Goal: Task Accomplishment & Management: Manage account settings

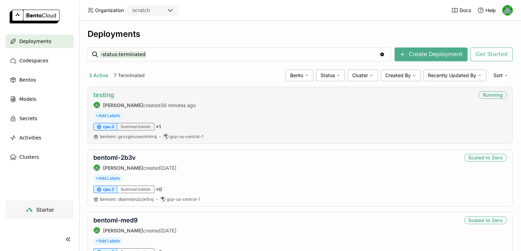
click at [100, 95] on link "testing" at bounding box center [103, 94] width 21 height 7
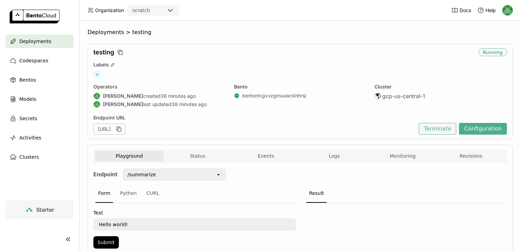
click at [433, 130] on button "Terminate" at bounding box center [438, 129] width 38 height 12
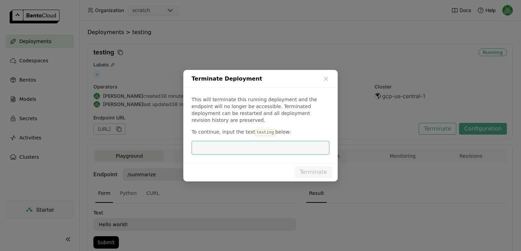
click at [260, 130] on code "testing" at bounding box center [265, 132] width 20 height 7
copy code "testing"
click at [250, 141] on input "dialog" at bounding box center [261, 147] width 130 height 13
paste input "testing"
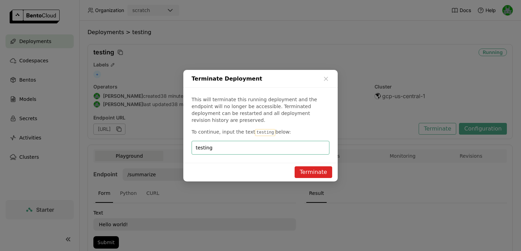
type input "testing"
click at [310, 171] on button "Terminate" at bounding box center [314, 172] width 38 height 12
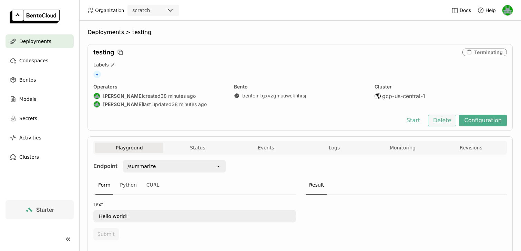
click at [442, 122] on button "Delete" at bounding box center [442, 121] width 29 height 12
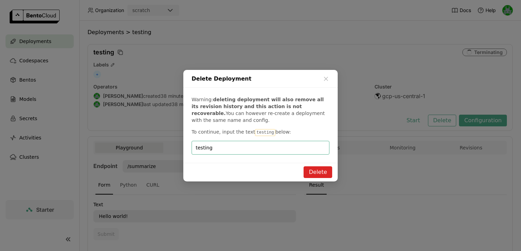
type input "testing"
click at [315, 170] on button "Delete" at bounding box center [317, 172] width 29 height 12
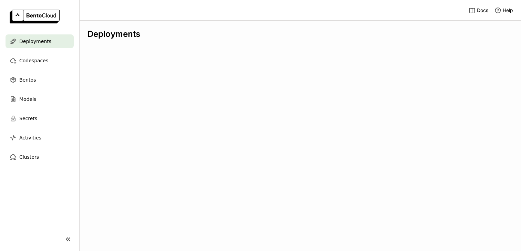
click at [103, 96] on div "Deployments" at bounding box center [300, 136] width 442 height 230
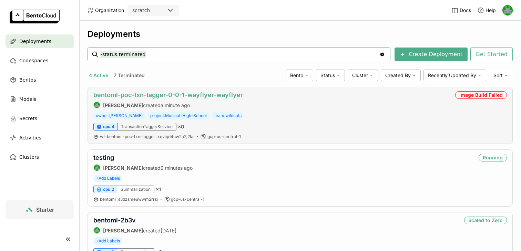
click at [153, 96] on link "bentoml-poc-txn-tagger-0-0-1-wayflyer-wayflyer" at bounding box center [168, 94] width 150 height 7
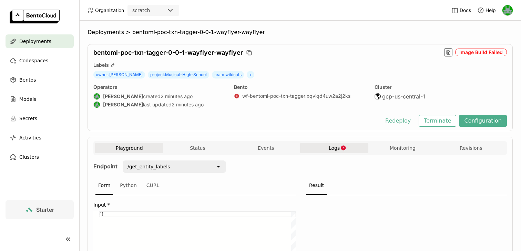
click at [334, 143] on button "Logs" at bounding box center [334, 148] width 68 height 10
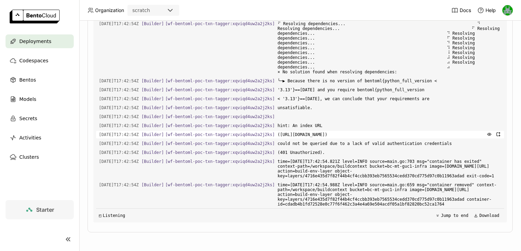
scroll to position [846, 0]
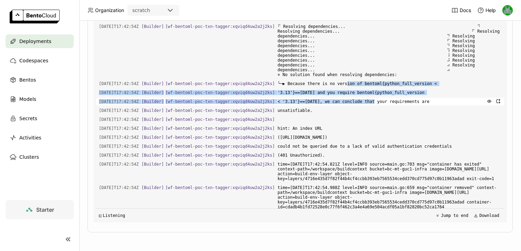
drag, startPoint x: 357, startPoint y: 101, endPoint x: 385, endPoint y: 119, distance: 33.9
click at [385, 119] on div "Load older logs [DATE]T17:42:49Z [Builder] [ wf-bentoml-poc-txn-tagger:xqviqd4u…" at bounding box center [300, 119] width 408 height 207
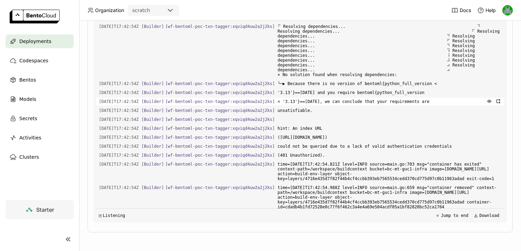
click at [389, 105] on span "< '3.13'}==[DATE], we can conclude that your requirements are" at bounding box center [390, 102] width 224 height 8
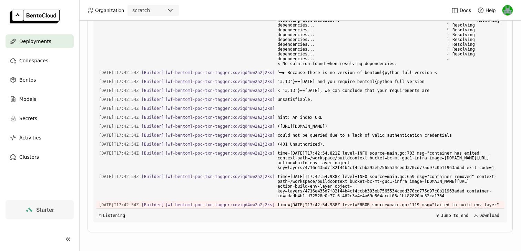
scroll to position [0, 0]
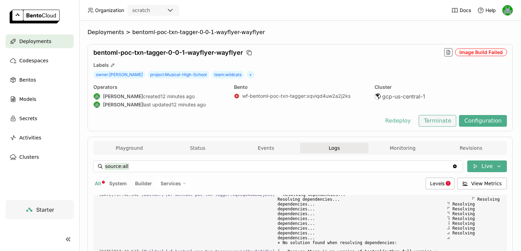
click at [444, 120] on button "Terminate" at bounding box center [438, 121] width 38 height 12
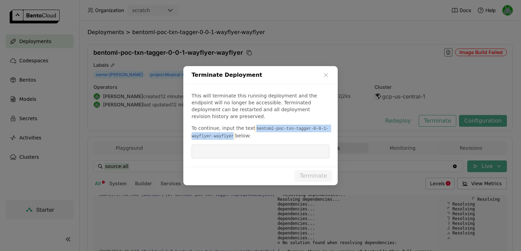
drag, startPoint x: 253, startPoint y: 124, endPoint x: 234, endPoint y: 132, distance: 20.4
click at [234, 132] on code "bentoml-poc-txn-tagger-0-0-1-wayflyer-wayflyer" at bounding box center [260, 132] width 137 height 14
copy code "bentoml-poc-txn-tagger-0-0-1-wayflyer-wayflyer"
click at [230, 148] on input "dialog" at bounding box center [261, 151] width 130 height 13
paste input "bentoml-poc-txn-tagger-0-0-1-wayflyer-wayflyer"
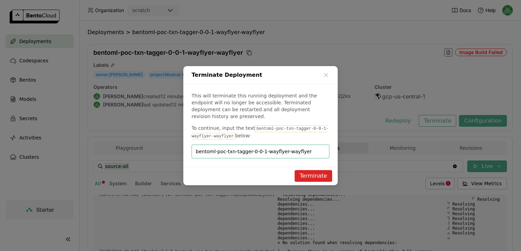
type input "bentoml-poc-txn-tagger-0-0-1-wayflyer-wayflyer"
click at [311, 171] on button "Terminate" at bounding box center [314, 176] width 38 height 12
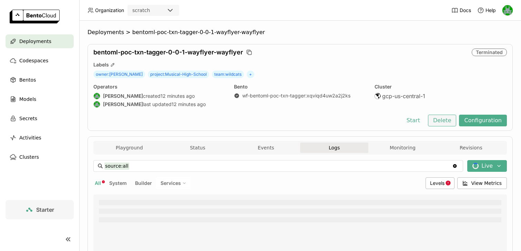
click at [445, 121] on button "Delete" at bounding box center [442, 121] width 29 height 12
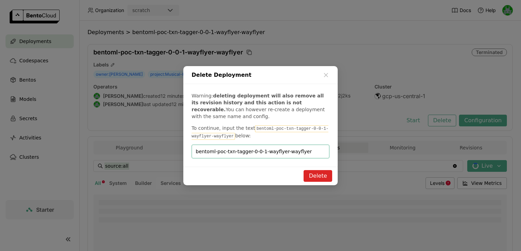
type input "bentoml-poc-txn-tagger-0-0-1-wayflyer-wayflyer"
click at [316, 176] on button "Delete" at bounding box center [317, 176] width 29 height 12
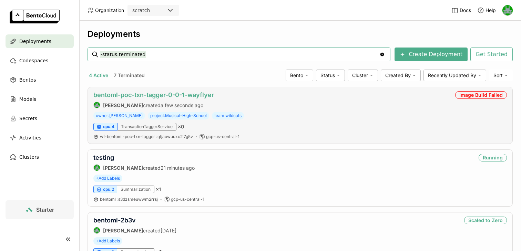
click at [160, 94] on link "bentoml-poc-txn-tagger-0-0-1-wayflyer" at bounding box center [153, 94] width 121 height 7
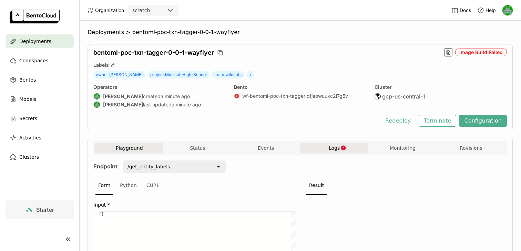
click at [334, 150] on span "Logs" at bounding box center [334, 148] width 11 height 6
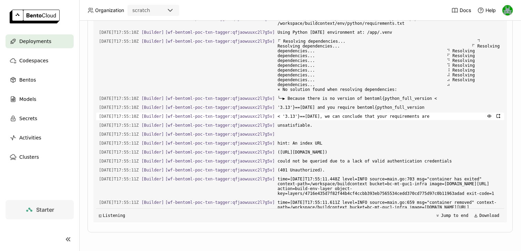
scroll to position [830, 0]
drag, startPoint x: 325, startPoint y: 122, endPoint x: 368, endPoint y: 142, distance: 47.5
click at [368, 142] on div "Load older logs [DATE]T17:55:05Z [Builder] [ wf-bentoml-poc-txn-tagger:qfjaowuu…" at bounding box center [300, 119] width 408 height 207
click at [335, 155] on div "Load older logs [DATE]T17:55:05Z [Builder] [ wf-bentoml-poc-txn-tagger:qfjaowuu…" at bounding box center [300, 119] width 408 height 207
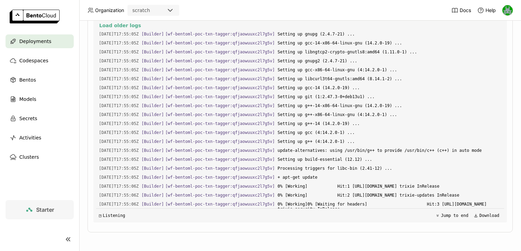
scroll to position [0, 0]
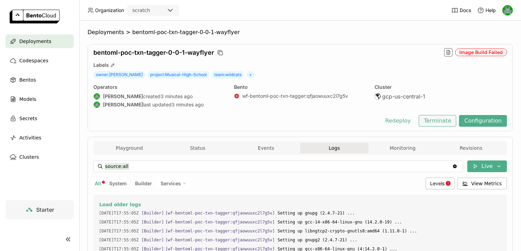
click at [445, 125] on button "Terminate" at bounding box center [438, 121] width 38 height 12
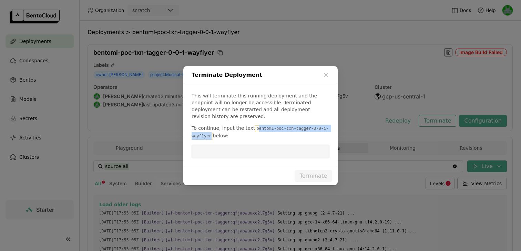
drag, startPoint x: 254, startPoint y: 124, endPoint x: 211, endPoint y: 133, distance: 43.6
click at [211, 133] on code "bentoml-poc-txn-tagger-0-0-1-wayflyer" at bounding box center [260, 132] width 137 height 14
copy code "entoml-poc-txn-tagger-0-0-1-wayflyer"
click at [223, 148] on input "dialog" at bounding box center [261, 151] width 130 height 13
paste input "entoml-poc-txn-tagger-0-0-1-wayflyer"
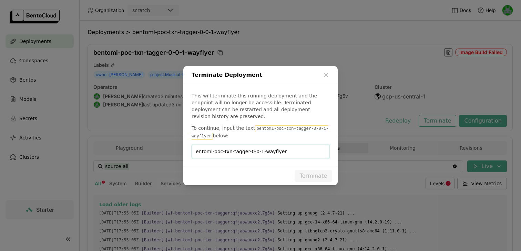
click at [195, 150] on div "entoml-poc-txn-tagger-0-0-1-wayflyer" at bounding box center [261, 152] width 138 height 14
click at [197, 147] on input "entoml-poc-txn-tagger-0-0-1-wayflyer" at bounding box center [261, 151] width 130 height 13
click at [196, 147] on input "entoml-poc-txn-tagger-0-0-1-wayflyer" at bounding box center [261, 151] width 130 height 13
click at [203, 148] on input "bentoml-poc-txn-tagger-0-0-1-wayflyer" at bounding box center [261, 151] width 130 height 13
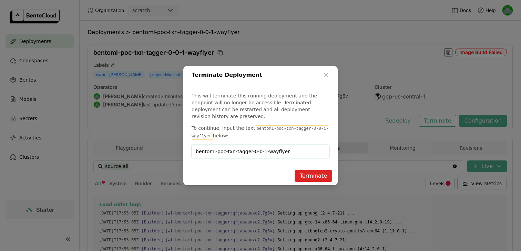
paste input "dialog"
type input "bentoml-poc-txn-tagger-0-0-1-wayflyer"
click at [308, 174] on button "Terminate" at bounding box center [314, 176] width 38 height 12
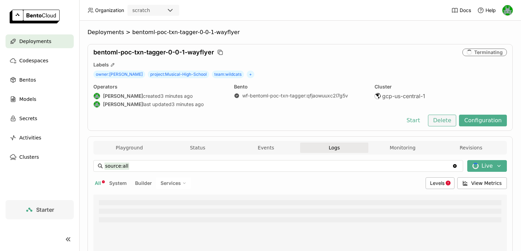
click at [442, 120] on button "Delete" at bounding box center [442, 121] width 29 height 12
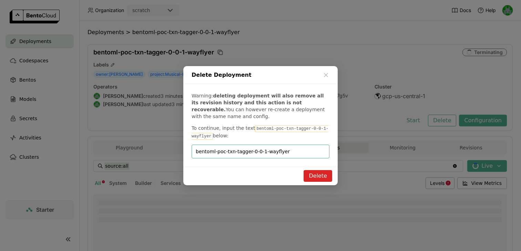
type input "bentoml-poc-txn-tagger-0-0-1-wayflyer"
click at [316, 173] on button "Delete" at bounding box center [317, 176] width 29 height 12
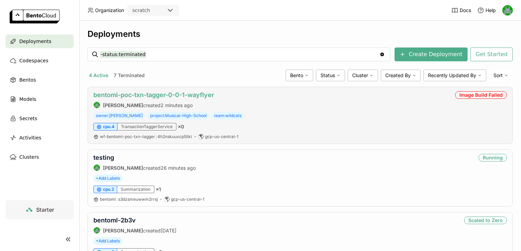
click at [163, 94] on link "bentoml-poc-txn-tagger-0-0-1-wayflyer" at bounding box center [153, 94] width 121 height 7
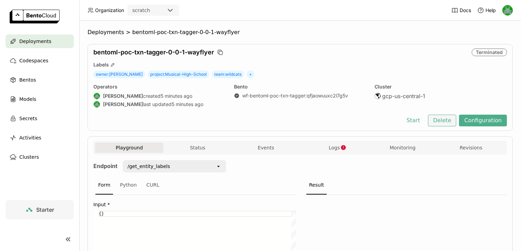
click at [450, 121] on button "Delete" at bounding box center [442, 121] width 29 height 12
click at [445, 125] on button "Terminate" at bounding box center [438, 121] width 38 height 12
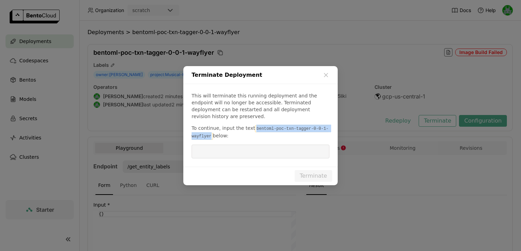
drag, startPoint x: 253, startPoint y: 125, endPoint x: 211, endPoint y: 132, distance: 42.6
click at [211, 132] on code "bentoml-poc-txn-tagger-0-0-1-wayflyer" at bounding box center [260, 132] width 137 height 14
copy code "bentoml-poc-txn-tagger-0-0-1-wayflyer"
click at [219, 145] on input "dialog" at bounding box center [261, 151] width 130 height 13
paste input "bentoml-poc-txn-tagger-0-0-1-wayflyer"
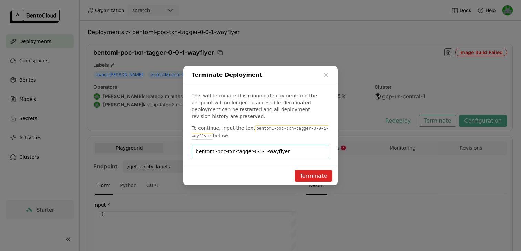
type input "bentoml-poc-txn-tagger-0-0-1-wayflyer"
click at [318, 173] on button "Terminate" at bounding box center [314, 176] width 38 height 12
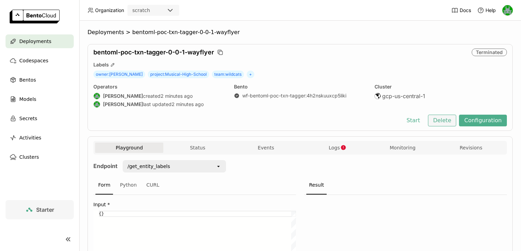
click at [445, 122] on button "Delete" at bounding box center [442, 121] width 29 height 12
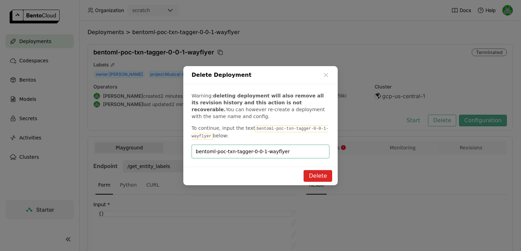
type input "bentoml-poc-txn-tagger-0-0-1-wayflyer"
click at [307, 176] on button "Delete" at bounding box center [317, 176] width 29 height 12
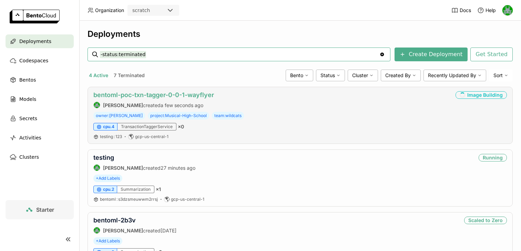
click at [157, 95] on link "bentoml-poc-txn-tagger-0-0-1-wayflyer" at bounding box center [153, 94] width 121 height 7
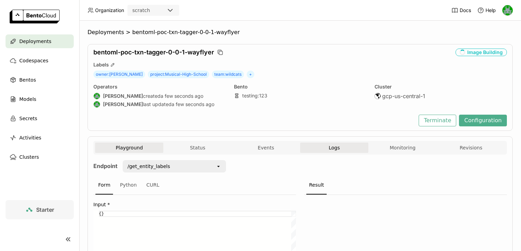
click at [322, 149] on button "Logs" at bounding box center [334, 148] width 68 height 10
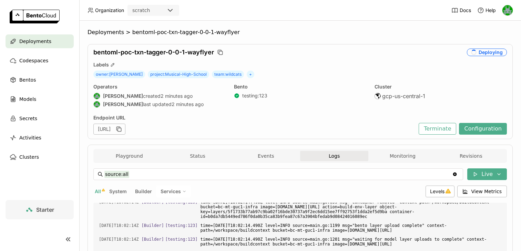
scroll to position [187, 0]
